Goal: Use online tool/utility: Utilize a website feature to perform a specific function

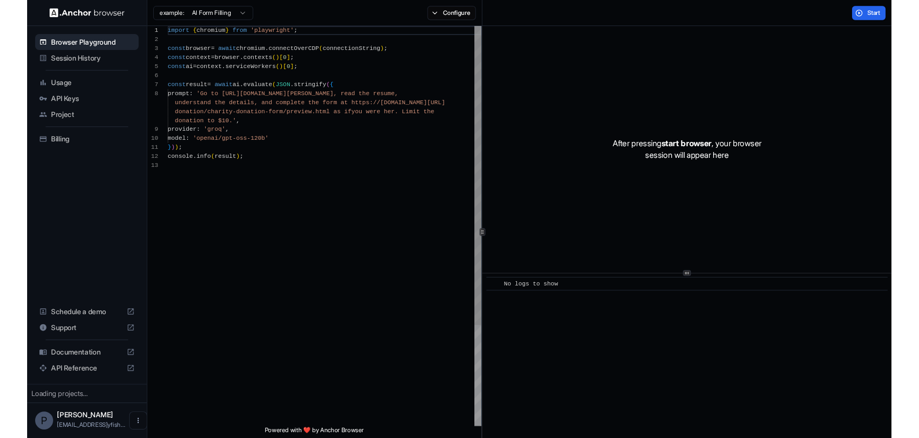
scroll to position [67, 0]
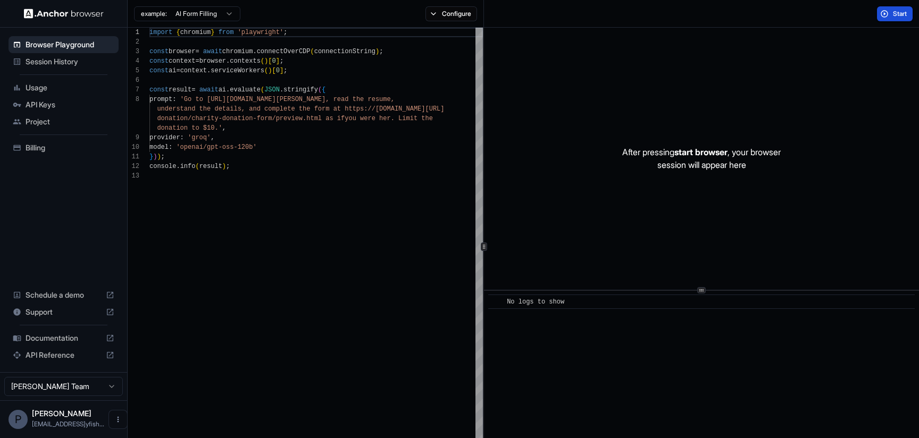
click at [893, 15] on span "Start" at bounding box center [900, 14] width 15 height 9
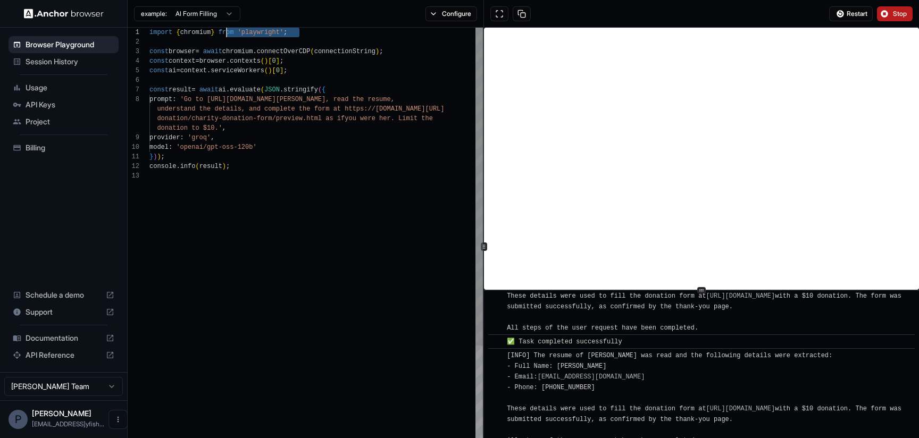
scroll to position [10, 0]
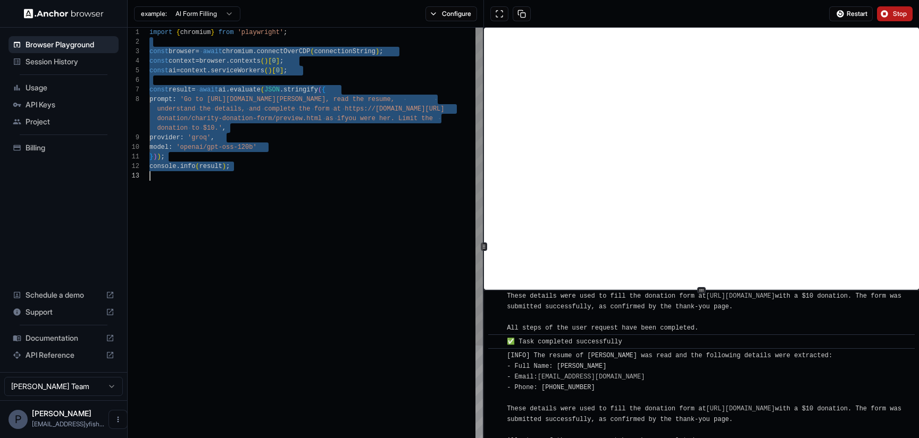
drag, startPoint x: 155, startPoint y: 38, endPoint x: 302, endPoint y: 253, distance: 260.7
click at [302, 253] on div "console . info ( result ) ; } ) ) ; model : 'openai/gpt-oss-120b' donation to $…" at bounding box center [316, 312] width 334 height 569
click at [163, 85] on div "console . info ( result ) ; } ) ) ; model : 'openai/gpt-oss-120b' provider : 'g…" at bounding box center [316, 312] width 334 height 569
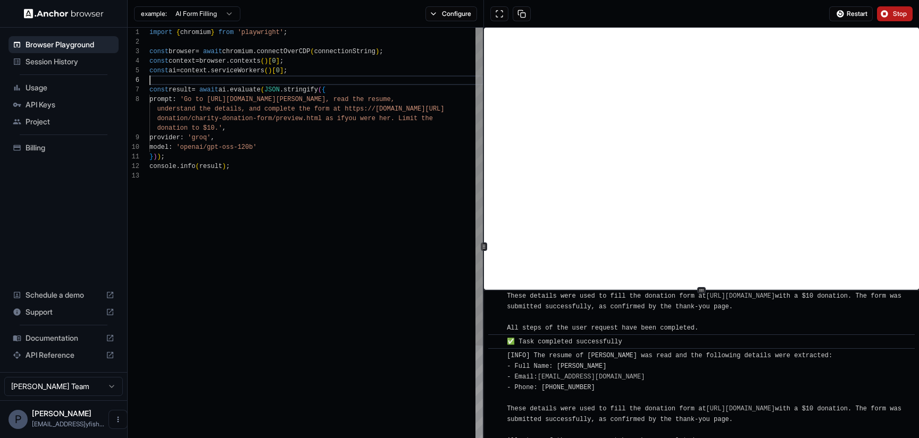
click at [163, 85] on div "console . info ( result ) ; } ) ) ; model : 'openai/gpt-oss-120b' provider : 'g…" at bounding box center [316, 312] width 334 height 569
click at [197, 15] on html "Browser Playground Session History Usage API Keys Project Billing Schedule a de…" at bounding box center [459, 219] width 919 height 438
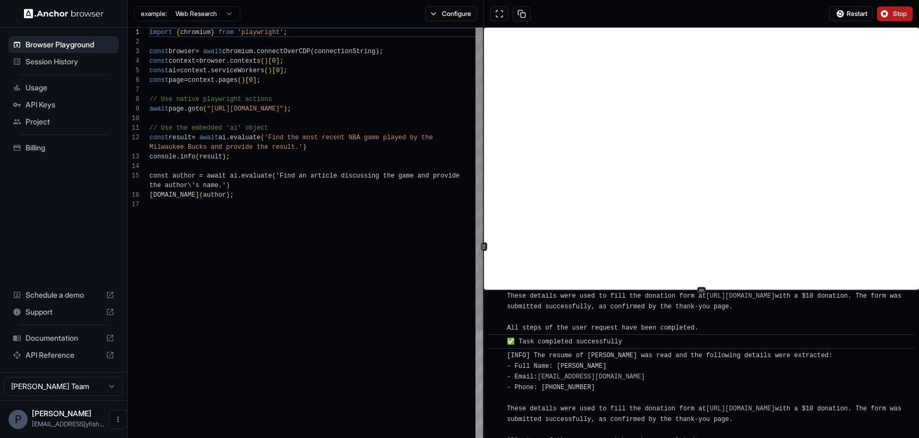
scroll to position [0, 0]
click at [202, 11] on html "Browser Playground Session History Usage API Keys Project Billing Schedule a de…" at bounding box center [459, 219] width 919 height 438
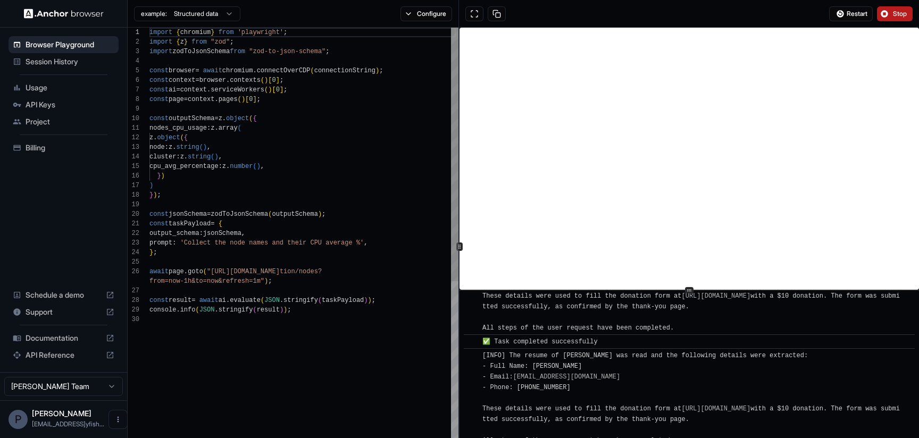
scroll to position [959, 0]
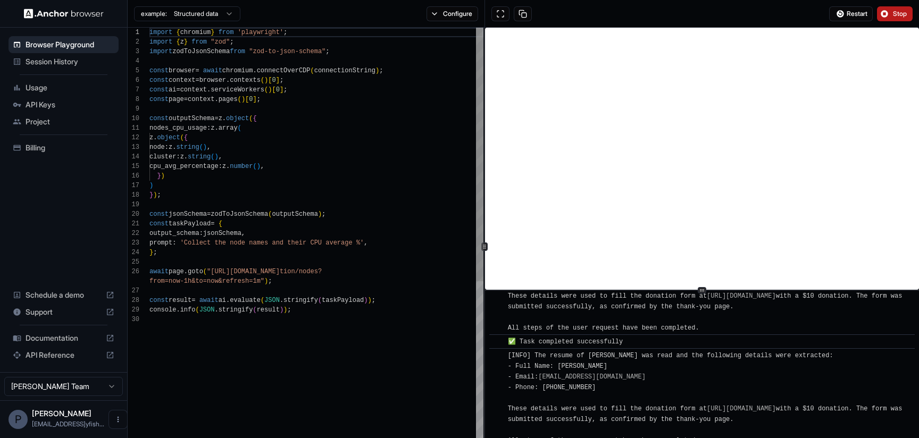
click at [485, 242] on div at bounding box center [485, 247] width 1 height 438
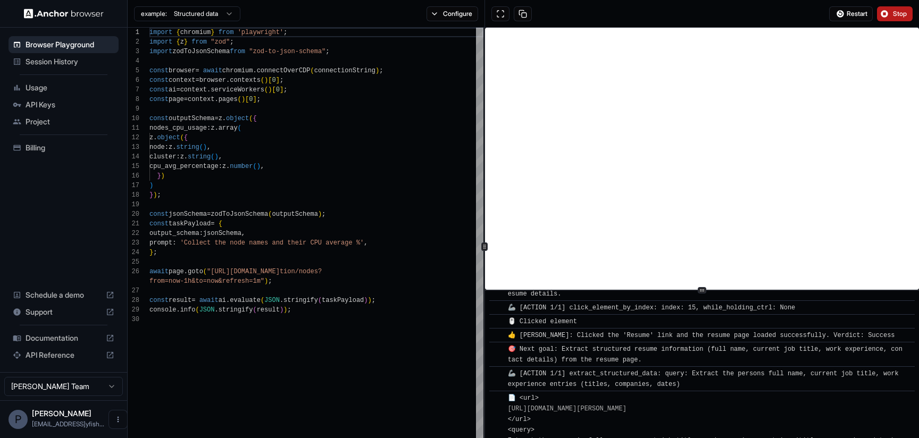
scroll to position [0, 0]
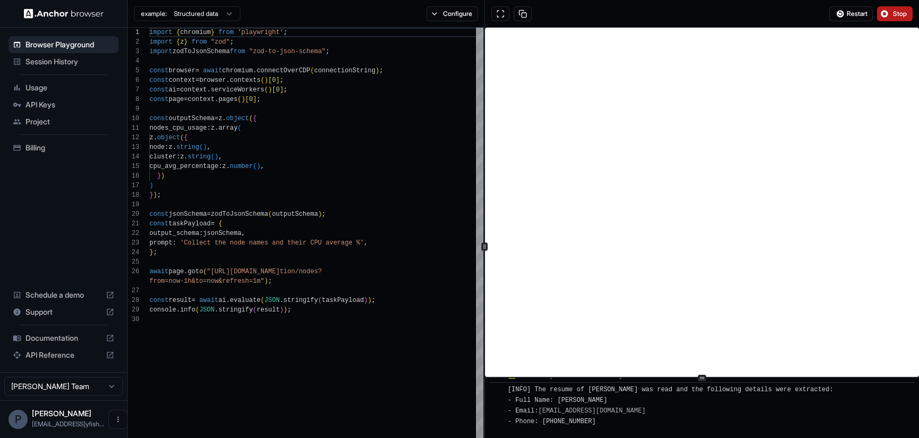
click at [713, 438] on html "Browser Playground Session History Usage API Keys Project Billing Schedule a de…" at bounding box center [459, 219] width 919 height 438
click at [221, 18] on html "Browser Playground Session History Usage API Keys Project Billing Schedule a de…" at bounding box center [459, 219] width 919 height 438
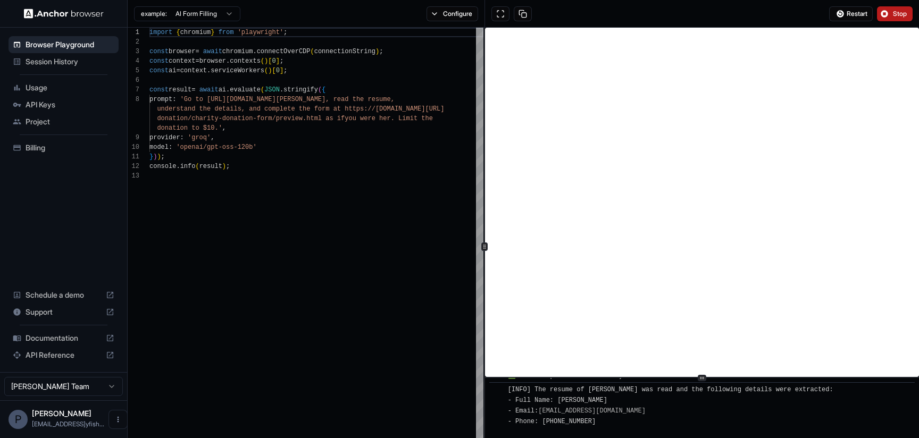
click at [218, 20] on body "Browser Playground Session History Usage API Keys Project Billing Schedule a de…" at bounding box center [459, 219] width 919 height 438
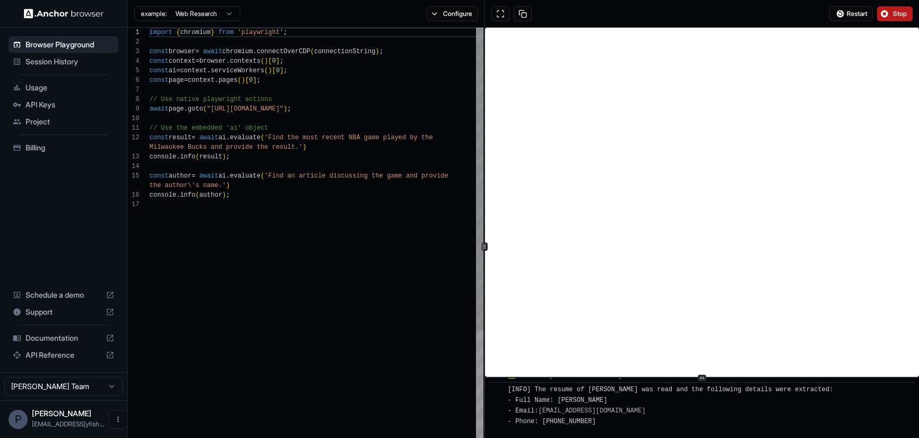
drag, startPoint x: 149, startPoint y: 33, endPoint x: 302, endPoint y: 243, distance: 259.3
click at [302, 243] on div "1 2 3 4 5 6 7 8 9 10 11 12 13 14 15 16 17 import { chromium } from 'playwright'…" at bounding box center [306, 241] width 356 height 426
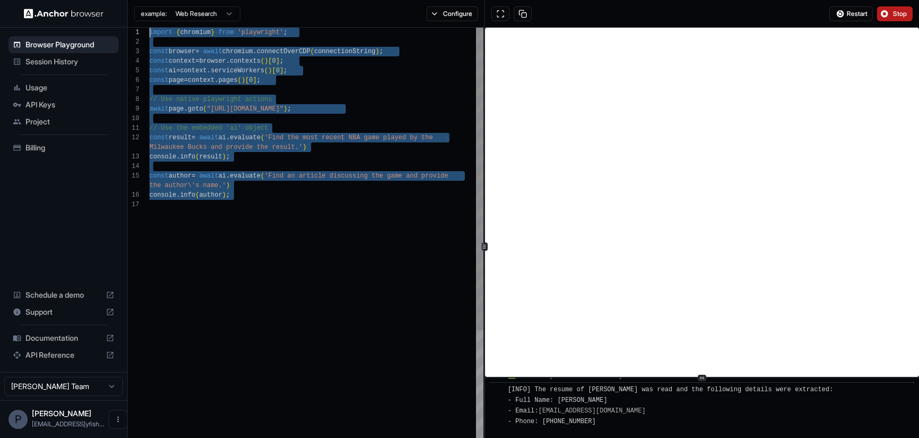
scroll to position [77, 0]
drag, startPoint x: 288, startPoint y: 209, endPoint x: 109, endPoint y: -110, distance: 364.9
click at [149, 28] on div "import { chromium } from 'playwright' ; const browser = await chromium . connec…" at bounding box center [316, 327] width 334 height 598
click at [309, 148] on div "import { chromium } from 'playwright' ; const browser = await chromium . connec…" at bounding box center [316, 327] width 334 height 598
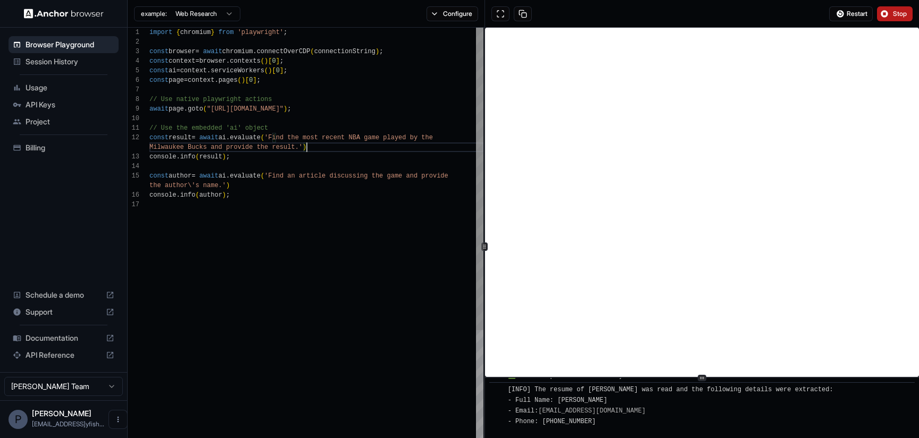
click at [309, 148] on div "import { chromium } from 'playwright' ; const browser = await chromium . connec…" at bounding box center [316, 327] width 334 height 598
click at [467, 20] on button "Configure" at bounding box center [453, 13] width 52 height 15
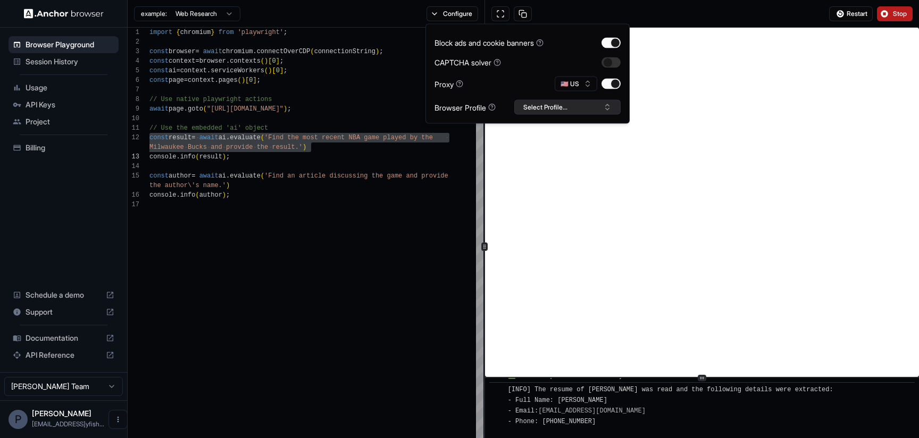
click at [582, 109] on button "Select Profile..." at bounding box center [567, 107] width 106 height 15
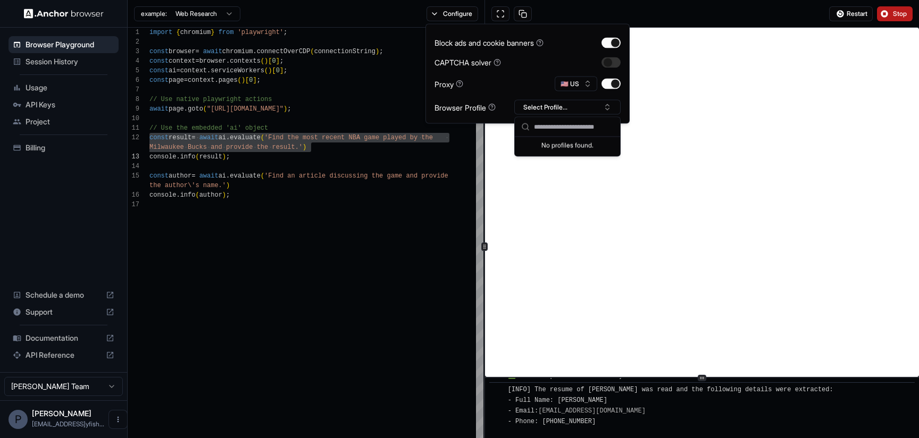
click at [514, 43] on div "Block ads and cookie banners" at bounding box center [489, 42] width 109 height 11
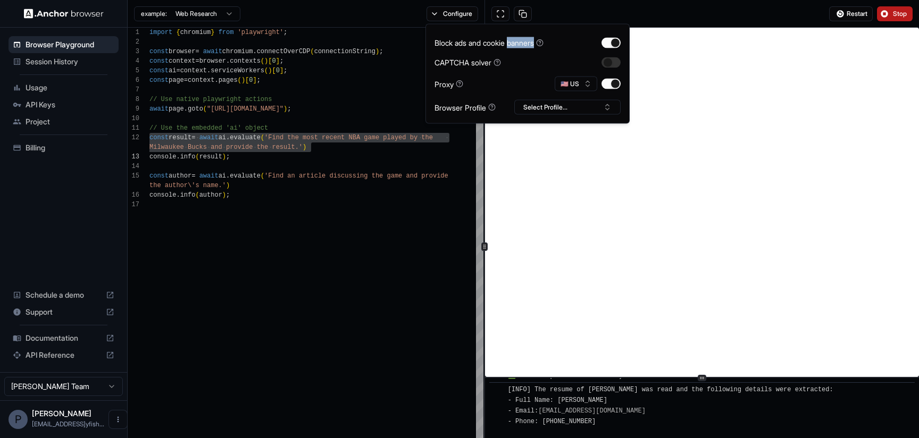
click at [514, 43] on div "Block ads and cookie banners" at bounding box center [489, 42] width 109 height 11
click at [504, 39] on div "Block ads and cookie banners" at bounding box center [489, 42] width 109 height 11
click at [583, 81] on button "🇺🇸 US" at bounding box center [576, 84] width 43 height 15
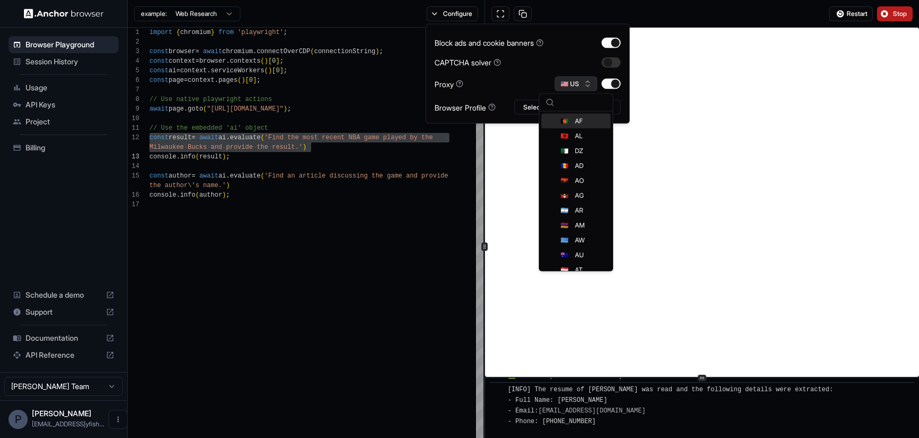
click at [583, 81] on button "🇺🇸 US" at bounding box center [576, 84] width 43 height 15
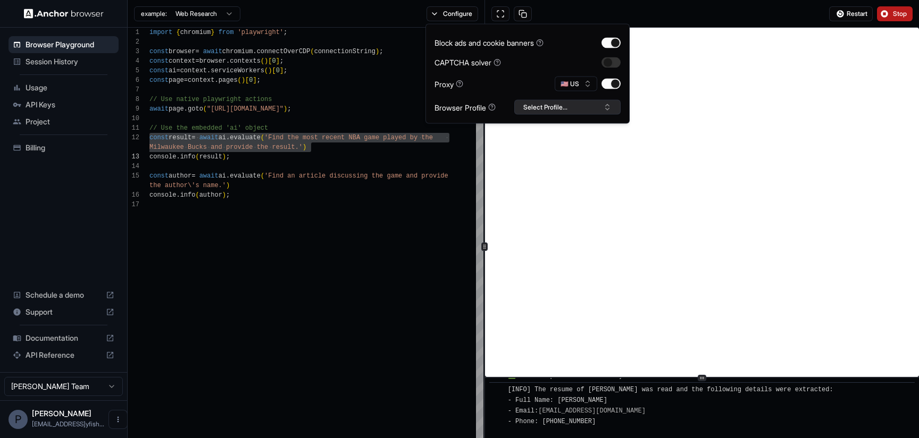
click at [549, 105] on button "Select Profile..." at bounding box center [567, 107] width 106 height 15
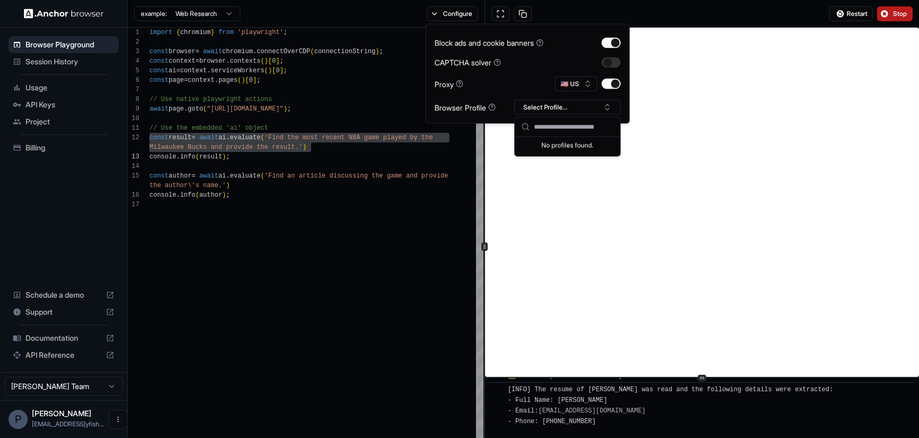
click at [484, 47] on div "Block ads and cookie banners" at bounding box center [489, 42] width 109 height 11
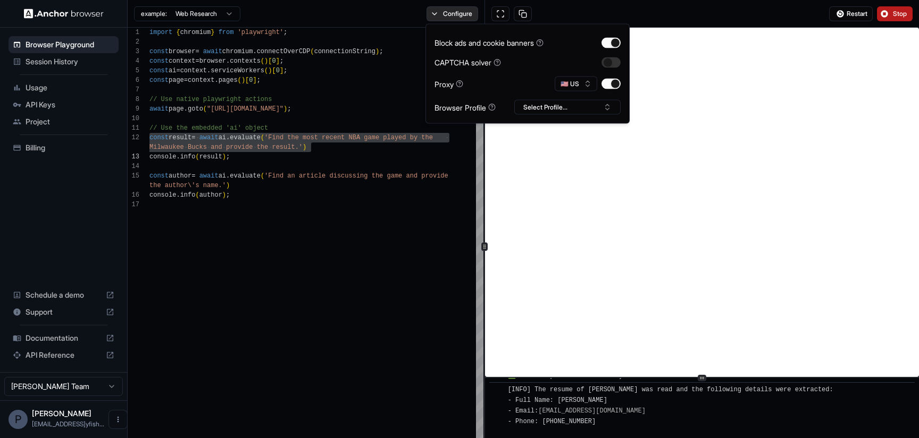
click at [456, 11] on button "Configure" at bounding box center [453, 13] width 52 height 15
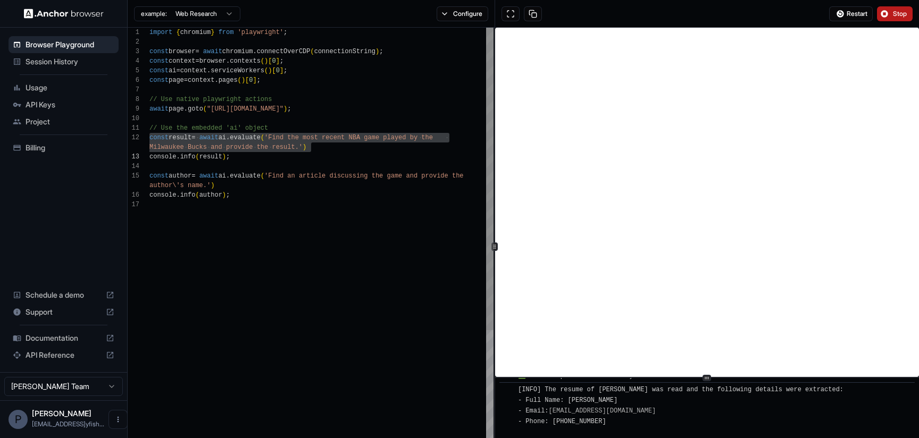
scroll to position [980, 0]
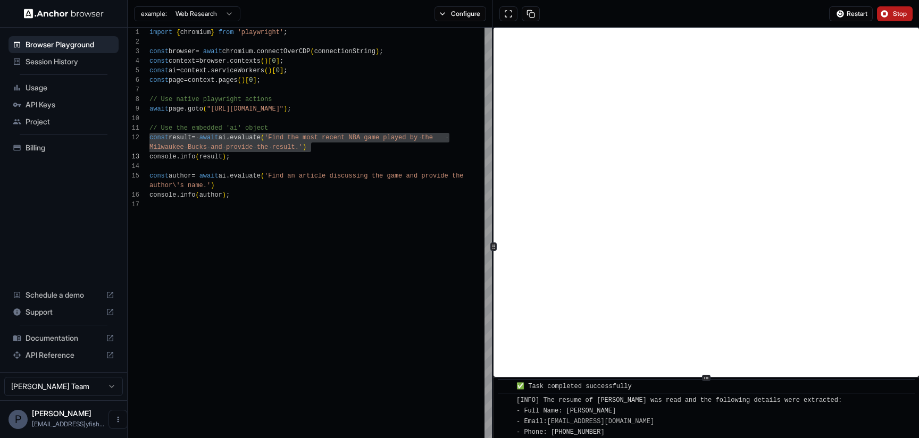
click at [493, 217] on div at bounding box center [493, 247] width 1 height 438
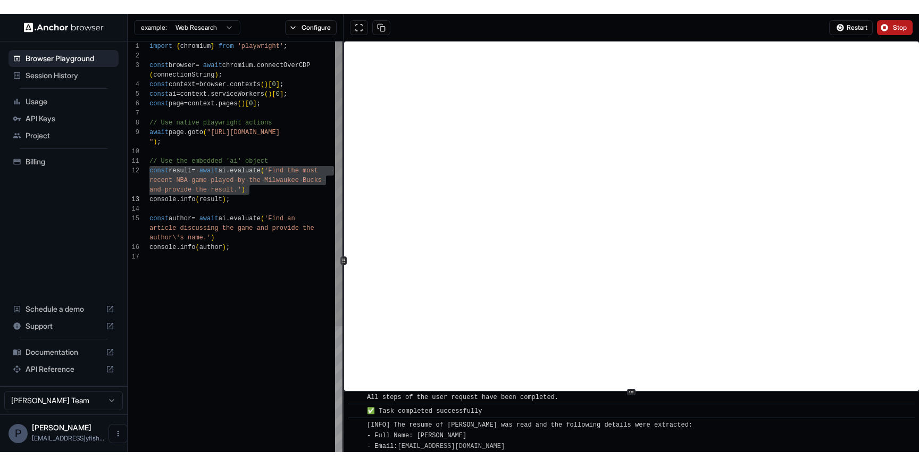
scroll to position [57, 0]
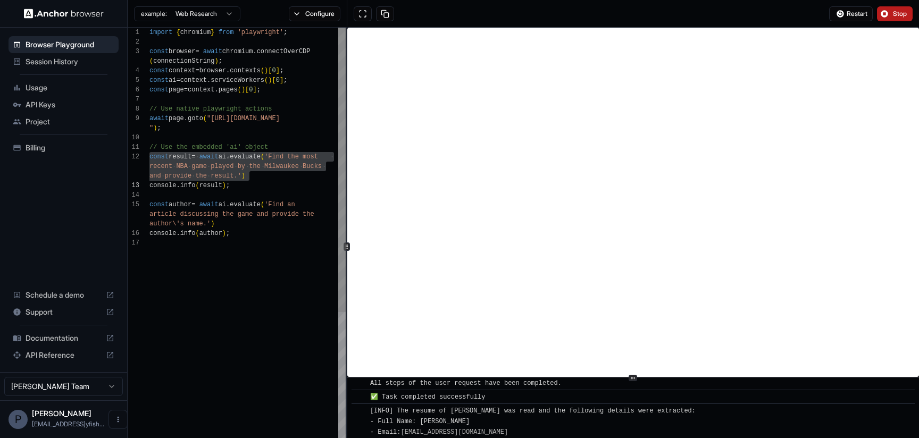
type textarea "**********"
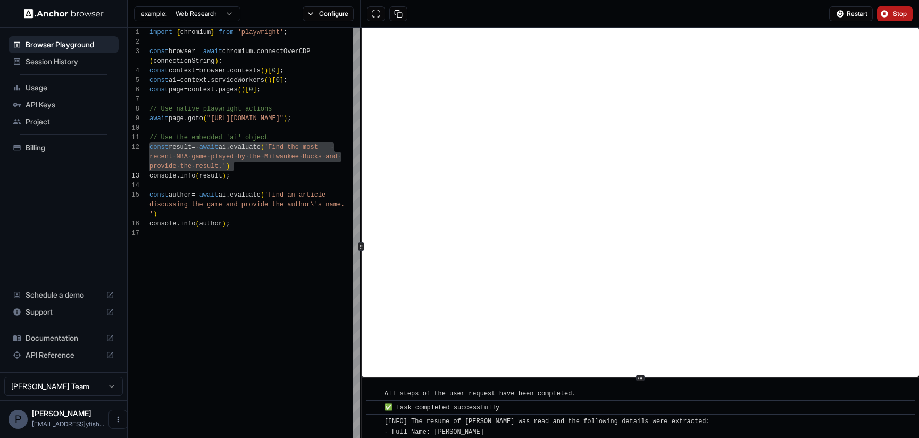
click at [361, 248] on icon at bounding box center [361, 246] width 5 height 5
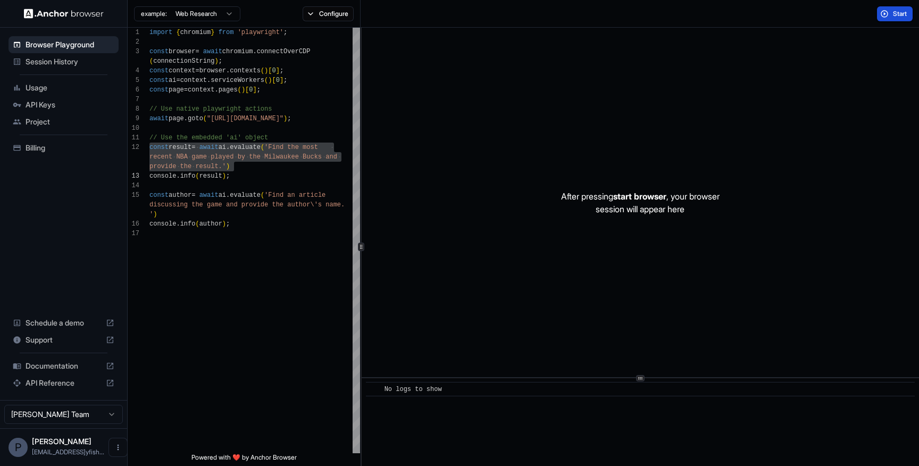
scroll to position [0, 0]
